Goal: Task Accomplishment & Management: Complete application form

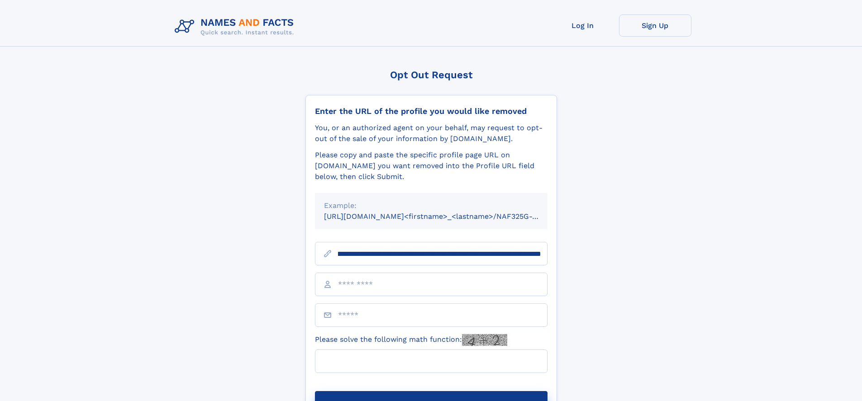
scroll to position [0, 107]
type input "**********"
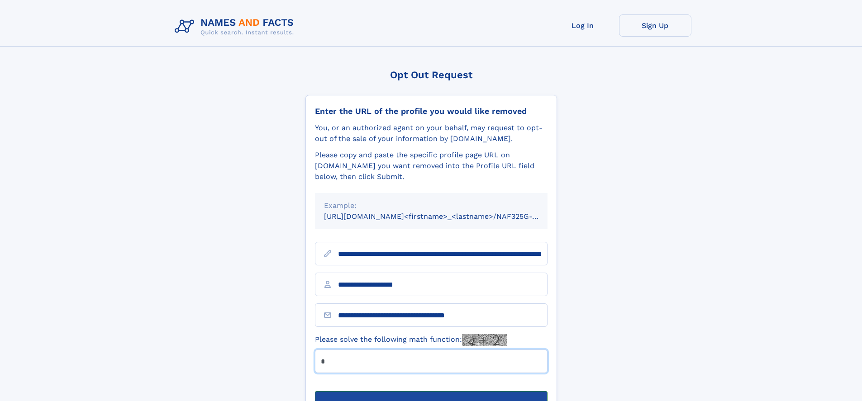
type input "*"
click at [431, 391] on button "Submit Opt Out Request" at bounding box center [431, 405] width 233 height 29
